Goal: Transaction & Acquisition: Purchase product/service

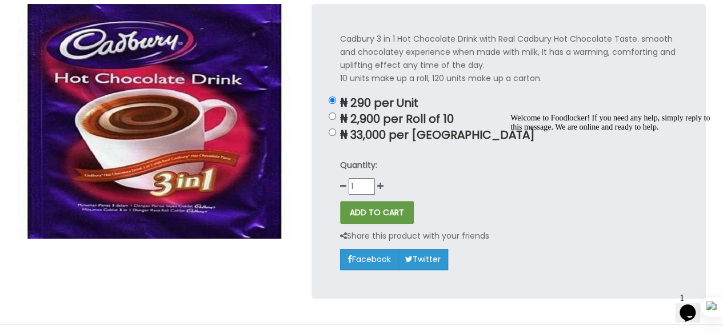
scroll to position [137, 0]
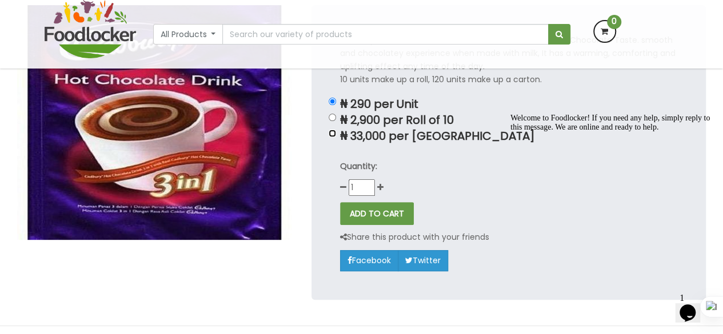
click at [335, 137] on input "₦ 33,000 per [GEOGRAPHIC_DATA]" at bounding box center [332, 133] width 7 height 7
radio input "true"
click at [329, 114] on input "₦ 2,900 per Roll of 10" at bounding box center [332, 117] width 7 height 7
radio input "true"
click at [329, 98] on input "₦ 290 per Unit" at bounding box center [332, 101] width 7 height 7
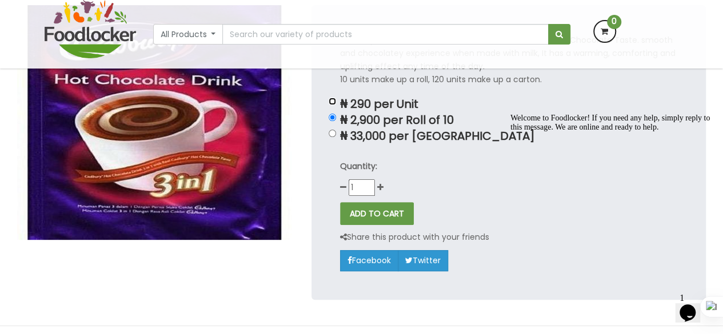
radio input "true"
click at [329, 114] on input "₦ 2,900 per Roll of 10" at bounding box center [332, 117] width 7 height 7
radio input "true"
click at [329, 130] on input "₦ 33,000 per [GEOGRAPHIC_DATA]" at bounding box center [332, 133] width 7 height 7
radio input "true"
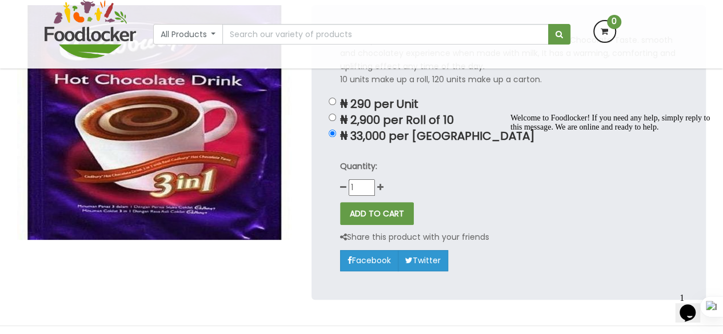
click at [467, 169] on p "Quantity:" at bounding box center [508, 166] width 337 height 13
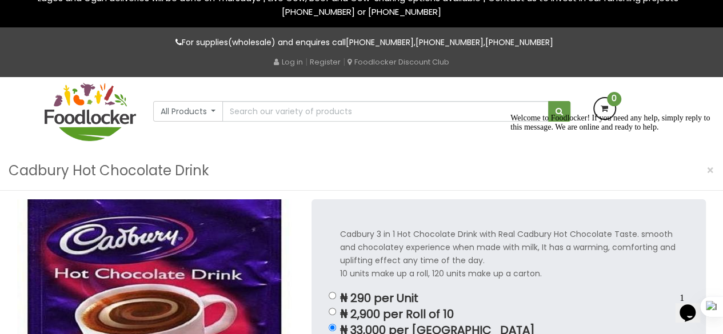
scroll to position [0, 0]
